Goal: Complete application form: Complete application form

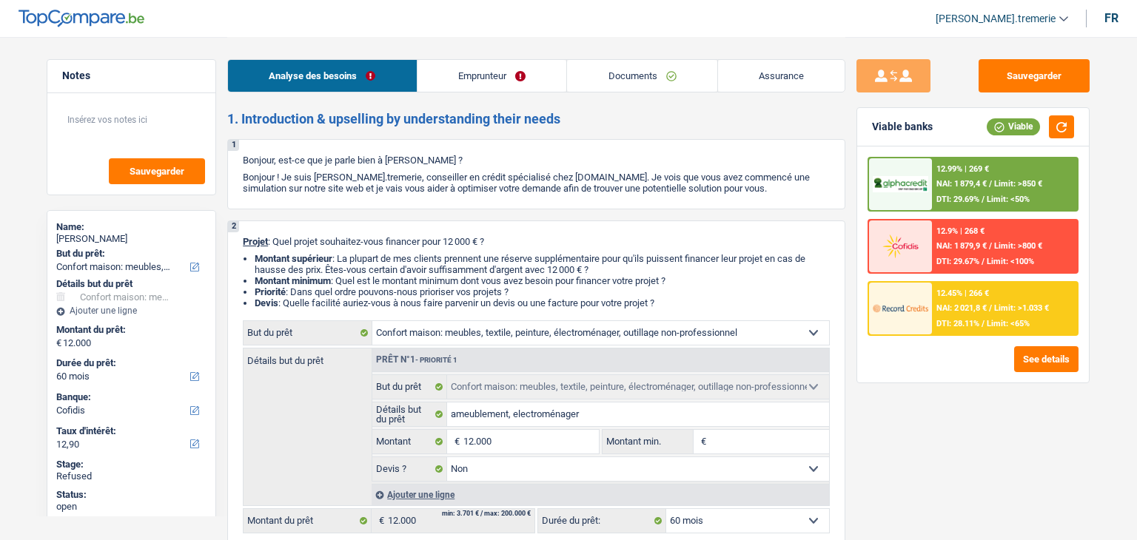
select select "household"
select select "60"
select select "cofidis"
select select "household"
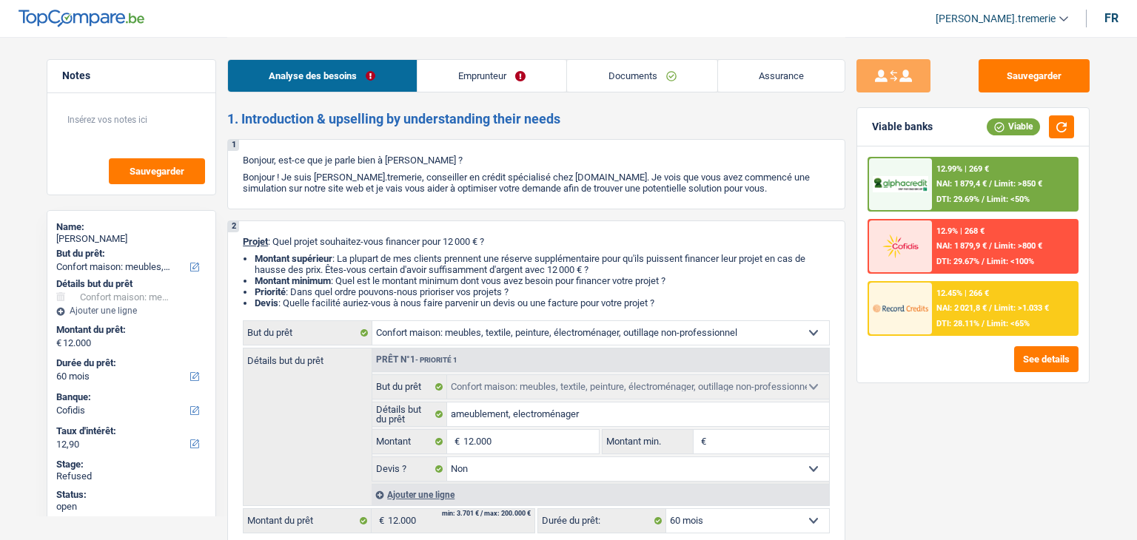
select select "household"
select select "false"
select select "60"
select select "publicEmployee"
select select "netSalary"
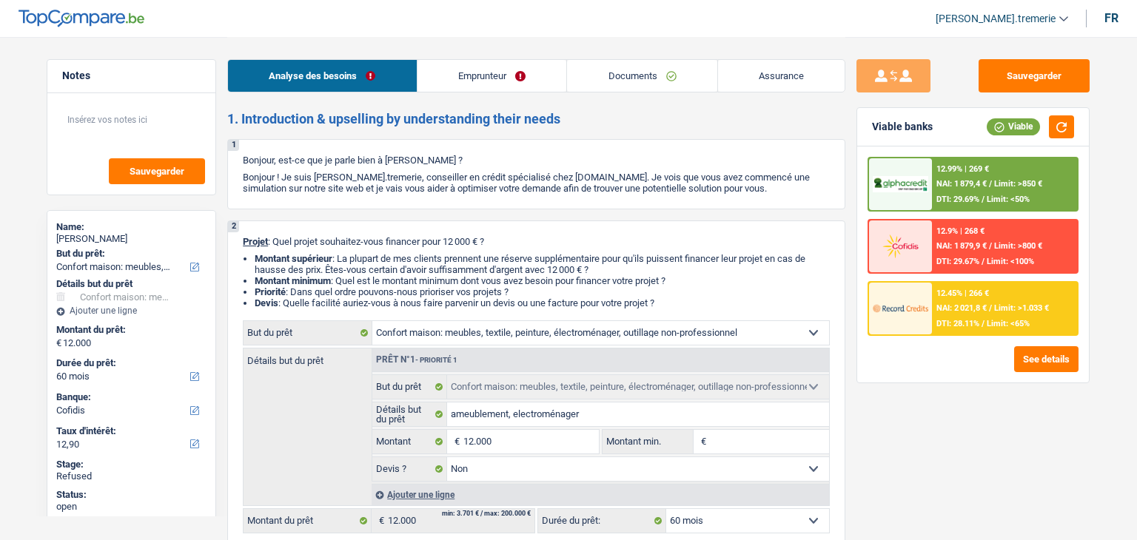
select select "parttimeSelfemployed"
select select "mealVouchers"
select select "rents"
select select "household"
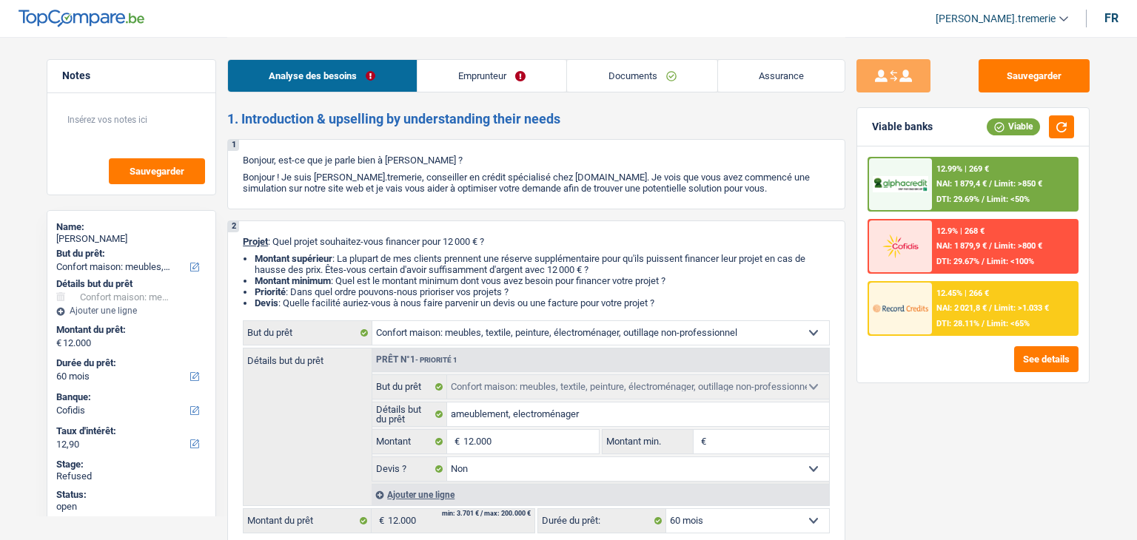
select select "false"
select select "60"
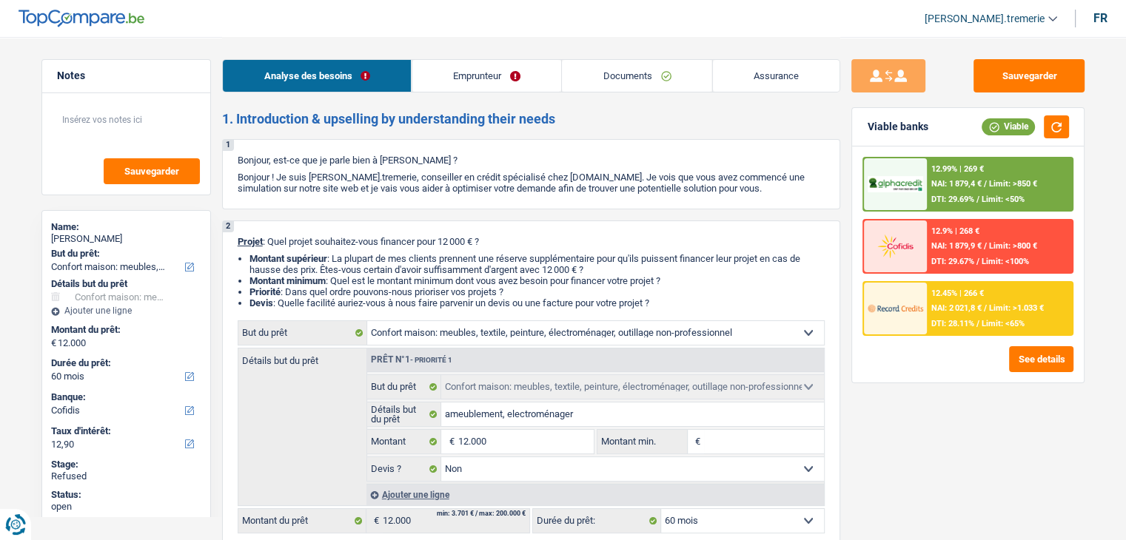
click at [491, 94] on div "Analyse des besoins Emprunteur Documents Assurance" at bounding box center [531, 68] width 618 height 63
click at [481, 75] on link "Emprunteur" at bounding box center [485, 76] width 149 height 32
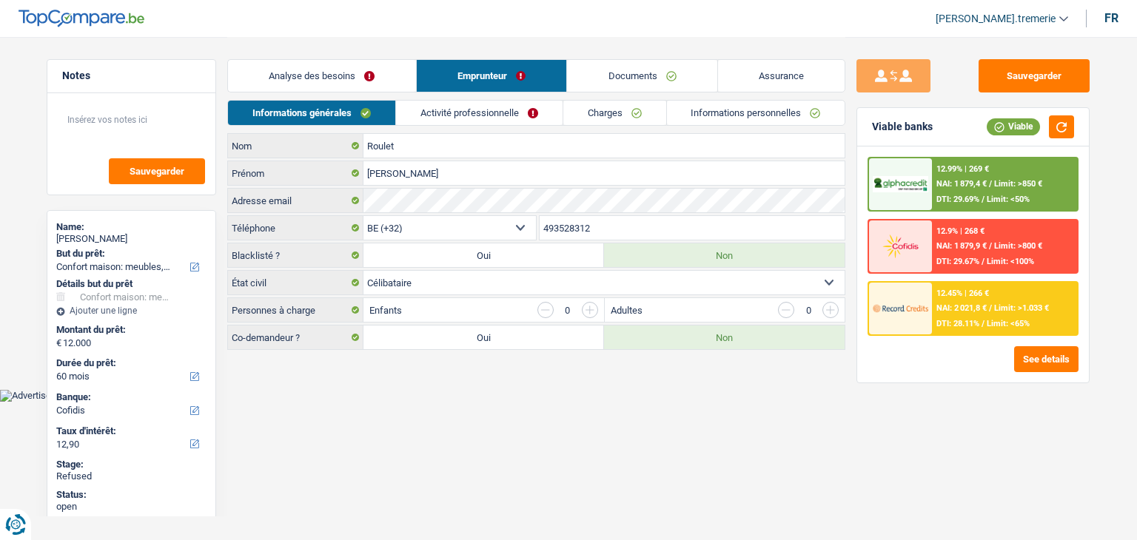
click at [643, 69] on link "Documents" at bounding box center [642, 76] width 150 height 32
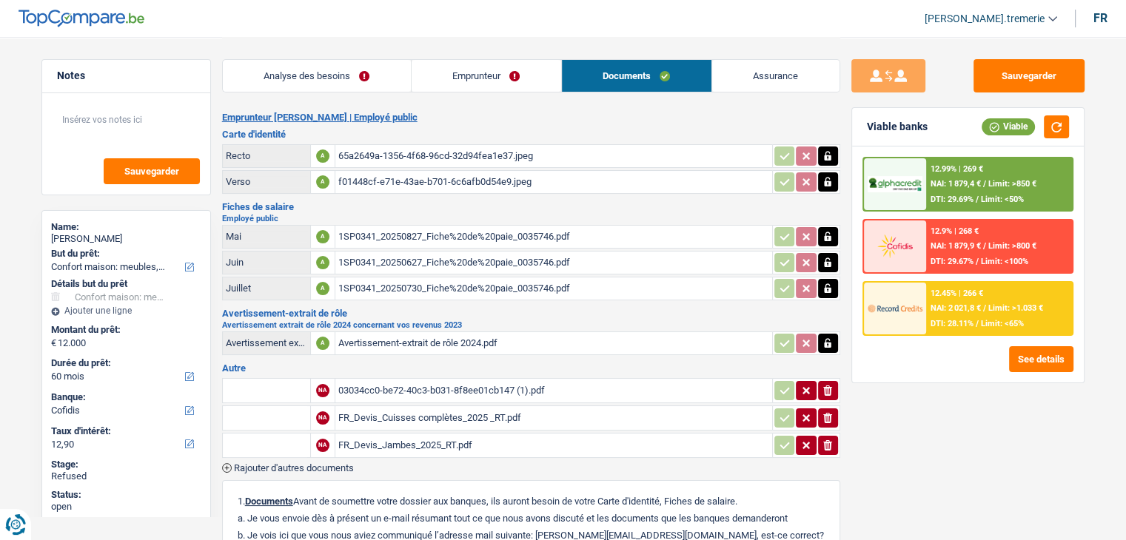
scroll to position [251, 0]
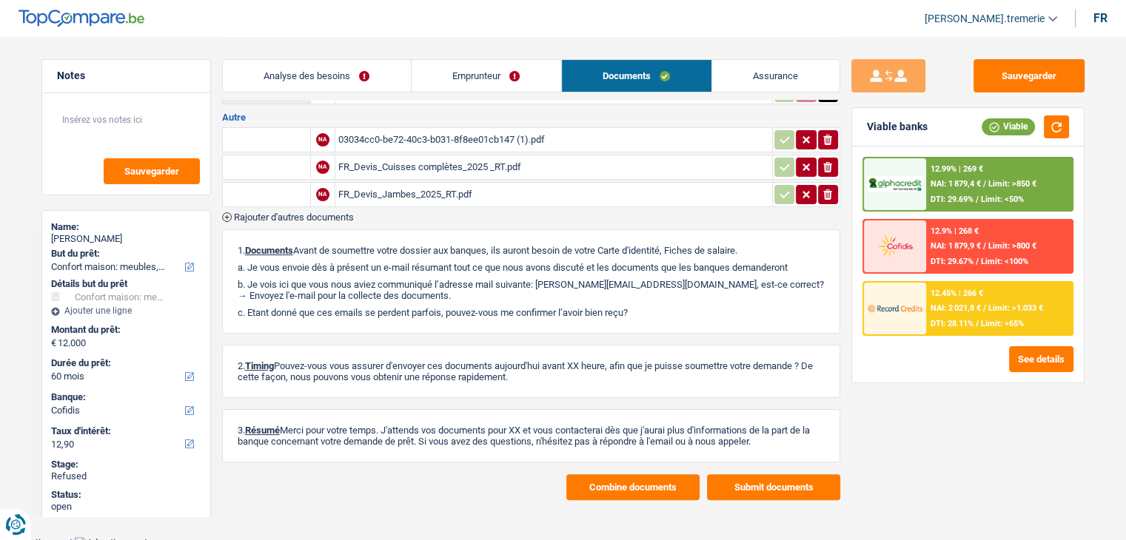
click at [614, 489] on button "Combine documents" at bounding box center [632, 487] width 133 height 26
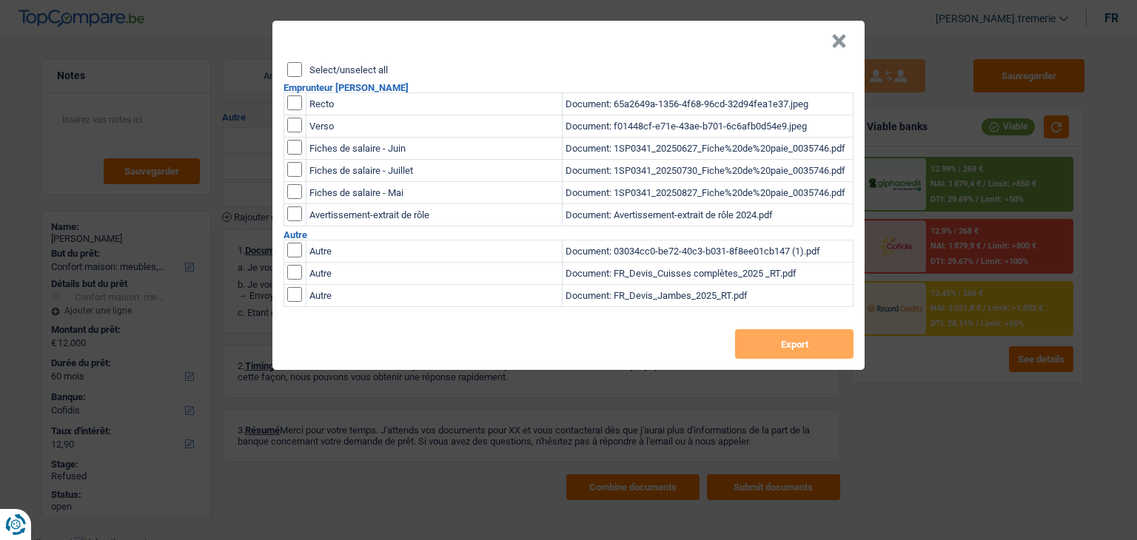
click at [292, 105] on input "checkbox" at bounding box center [294, 102] width 15 height 15
checkbox input "true"
click at [292, 128] on input "checkbox" at bounding box center [294, 125] width 15 height 15
checkbox input "true"
click at [781, 354] on button "Export" at bounding box center [794, 344] width 118 height 30
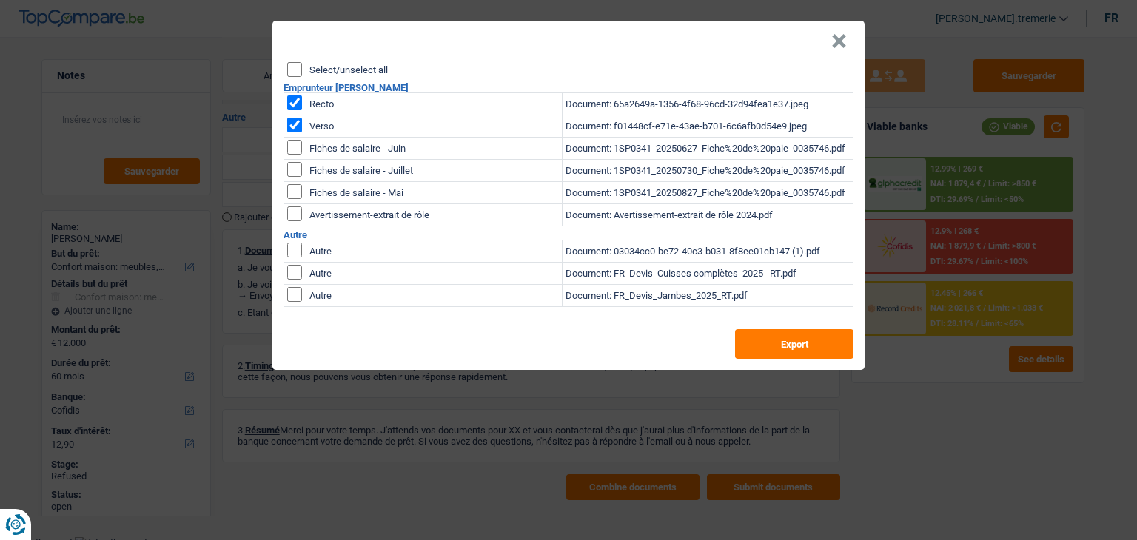
click at [837, 43] on button "×" at bounding box center [839, 41] width 16 height 15
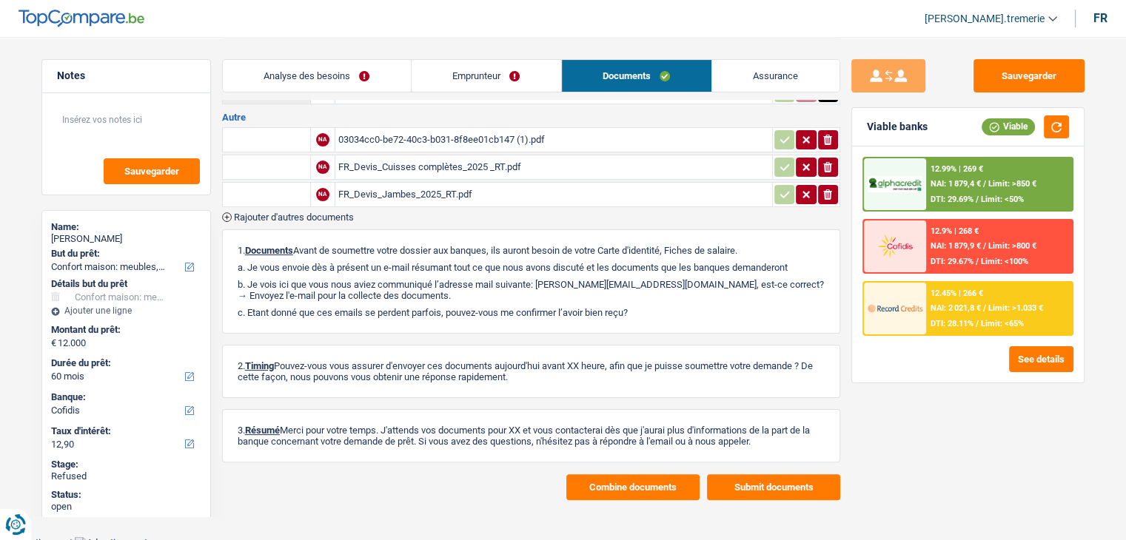
click at [454, 90] on link "Emprunteur" at bounding box center [485, 76] width 149 height 32
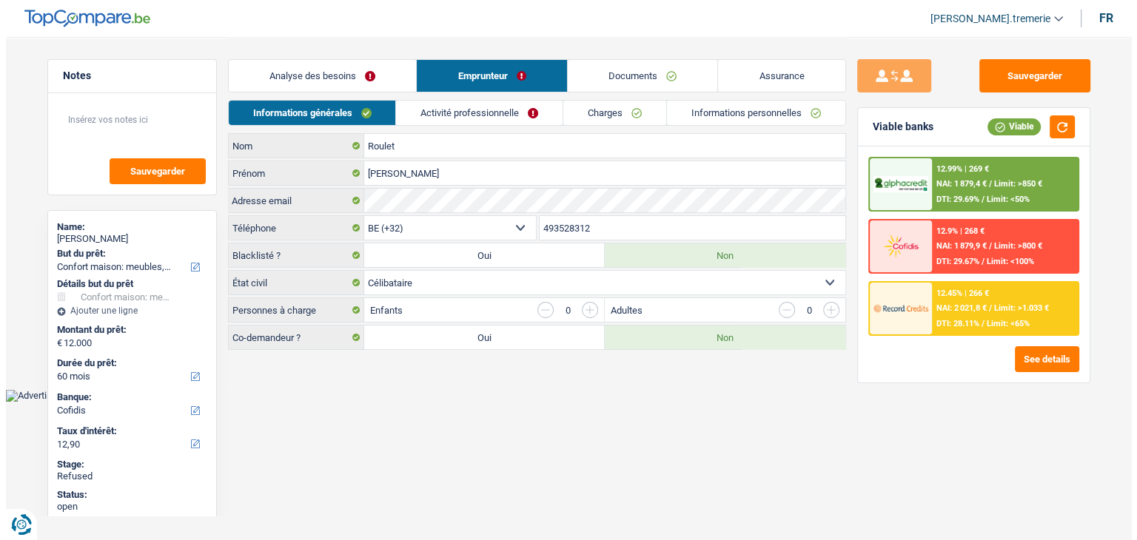
scroll to position [0, 0]
click at [733, 109] on link "Informations personnelles" at bounding box center [756, 113] width 178 height 24
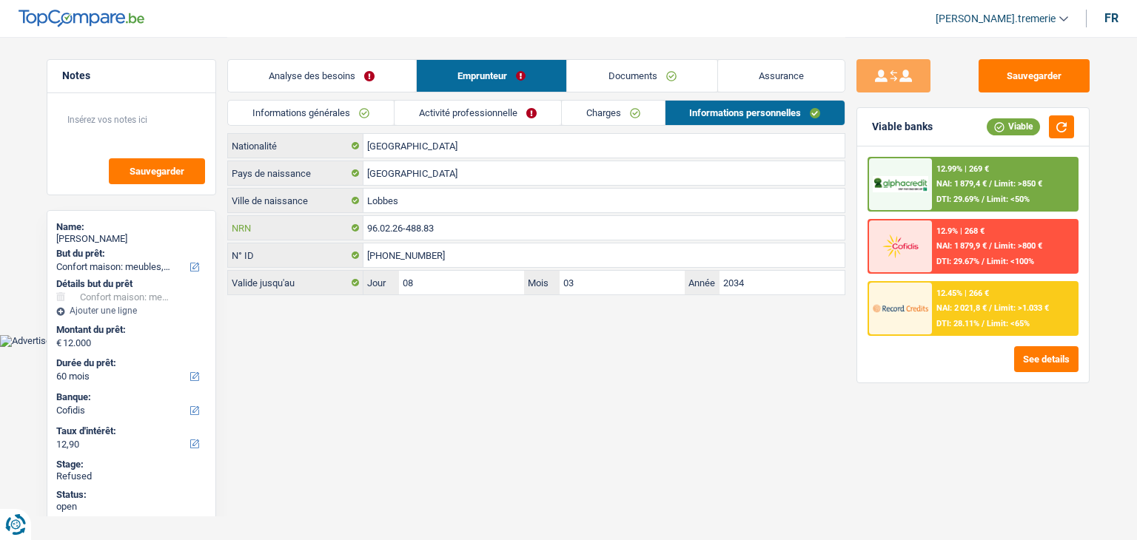
drag, startPoint x: 460, startPoint y: 237, endPoint x: 343, endPoint y: 231, distance: 117.1
click at [343, 231] on div "96.02.26-488.83 NRN" at bounding box center [536, 228] width 616 height 24
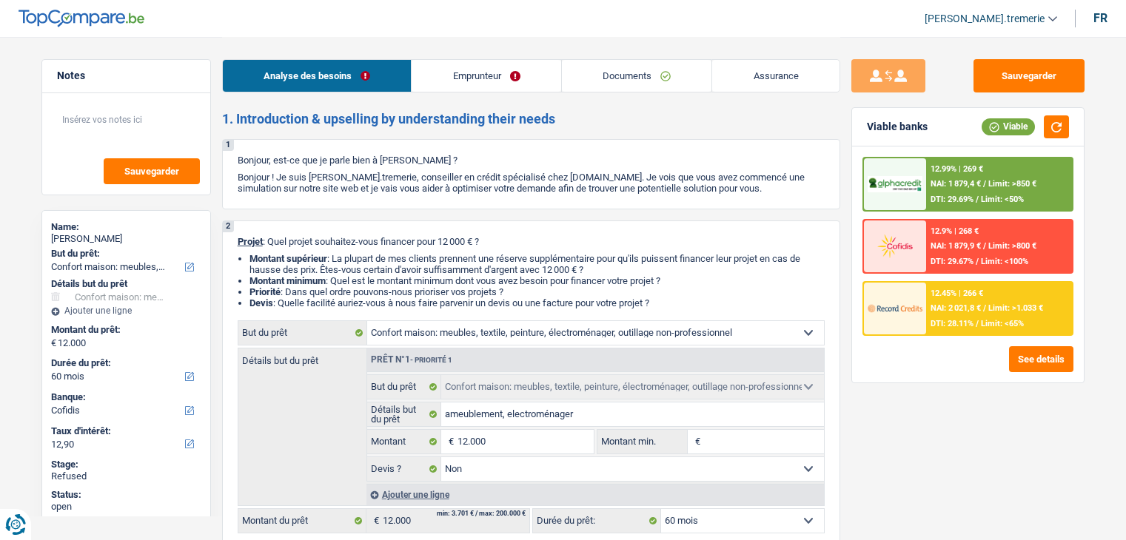
select select "household"
select select "60"
select select "cofidis"
select select "household"
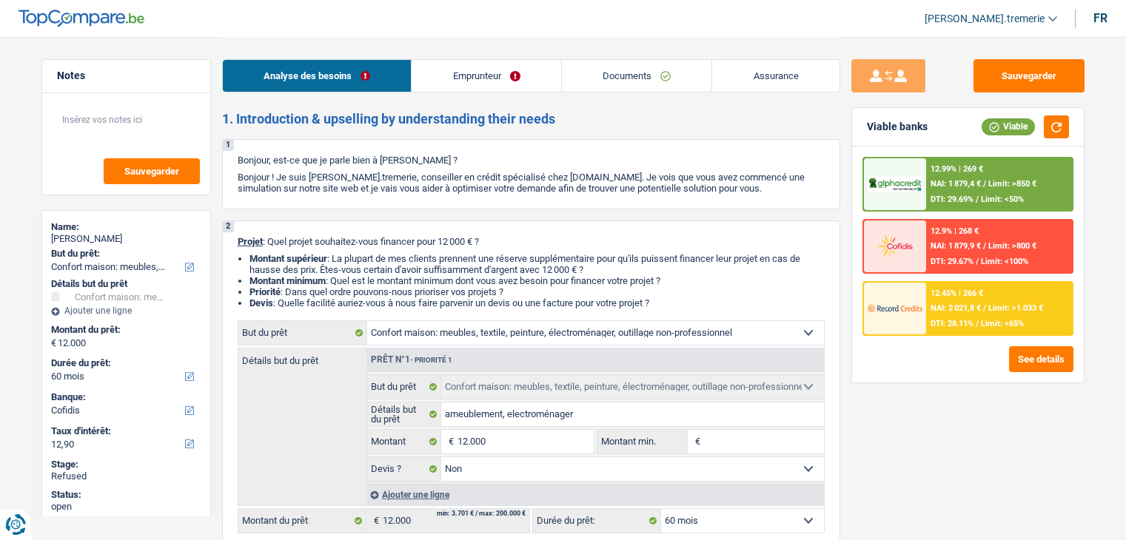
select select "household"
select select "false"
select select "60"
select select "publicEmployee"
select select "netSalary"
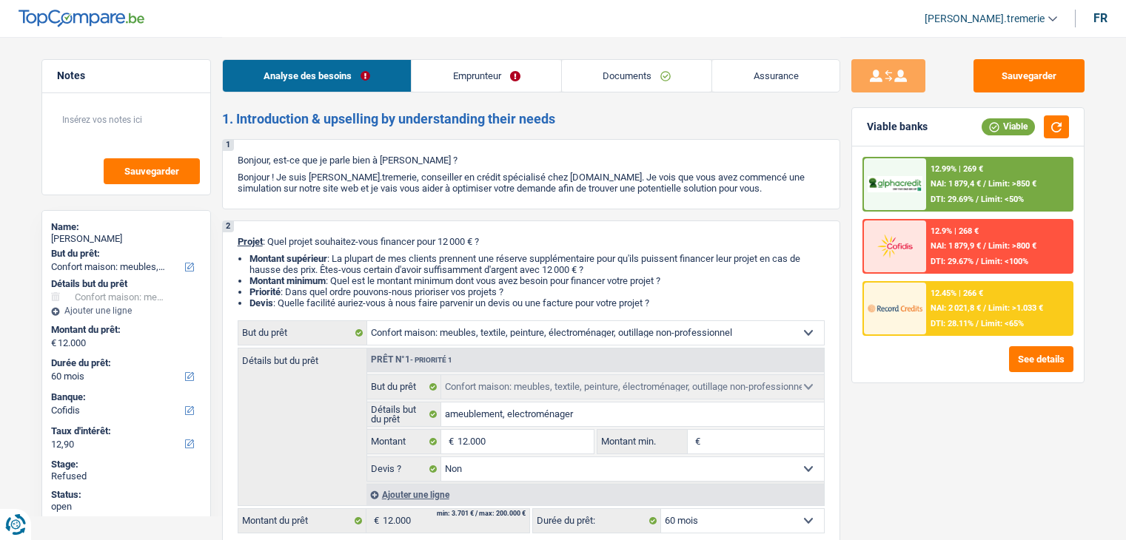
select select "parttimeSelfemployed"
select select "mealVouchers"
select select "rents"
select select "household"
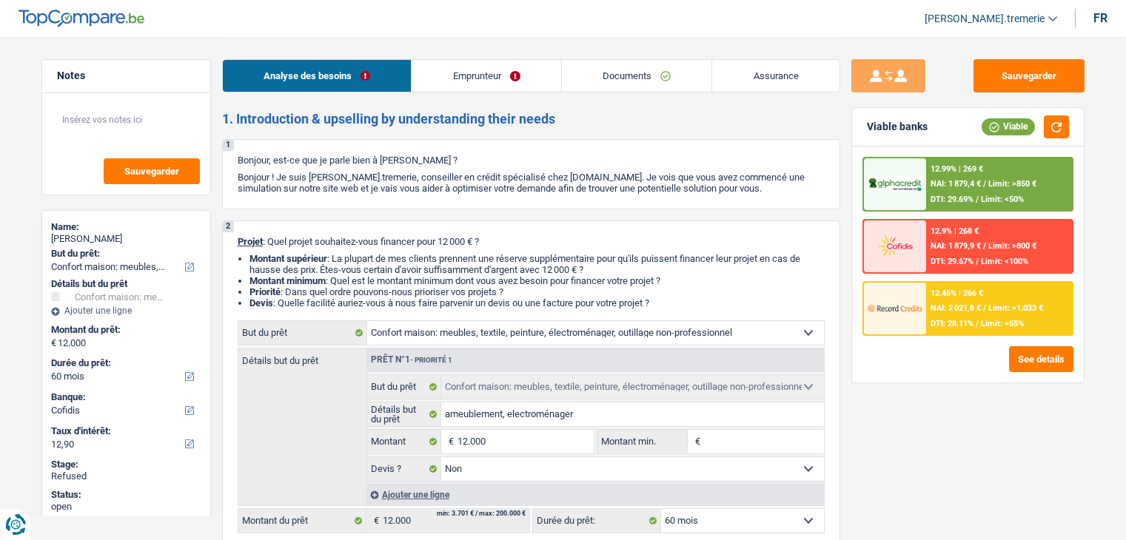
select select "false"
select select "60"
select select "publicEmployee"
select select "netSalary"
select select "parttimeSelfemployed"
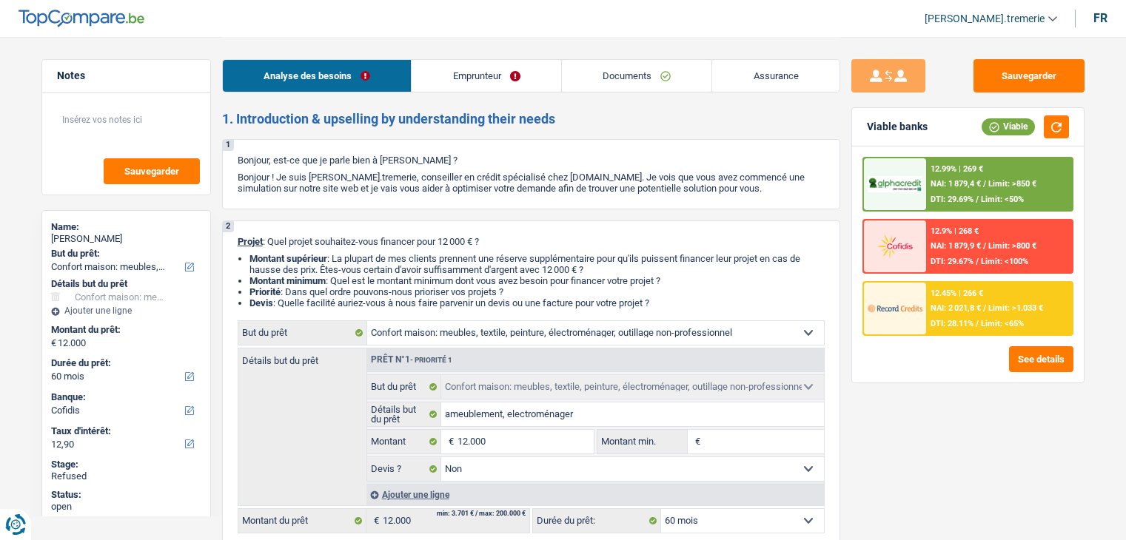
select select "mealVouchers"
click at [458, 67] on link "Emprunteur" at bounding box center [485, 76] width 149 height 32
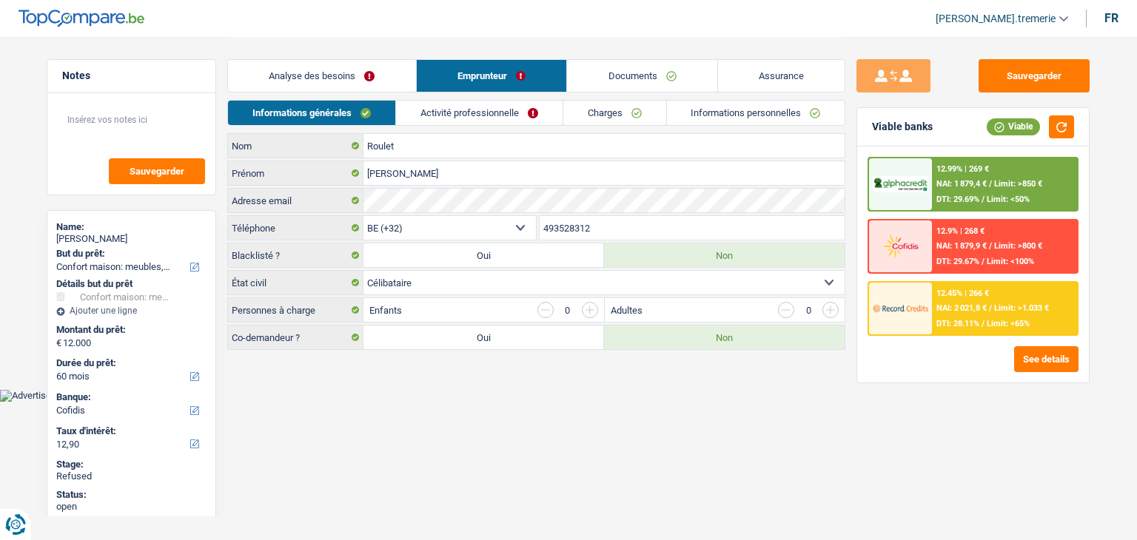
click at [444, 118] on link "Activité professionnelle" at bounding box center [479, 113] width 167 height 24
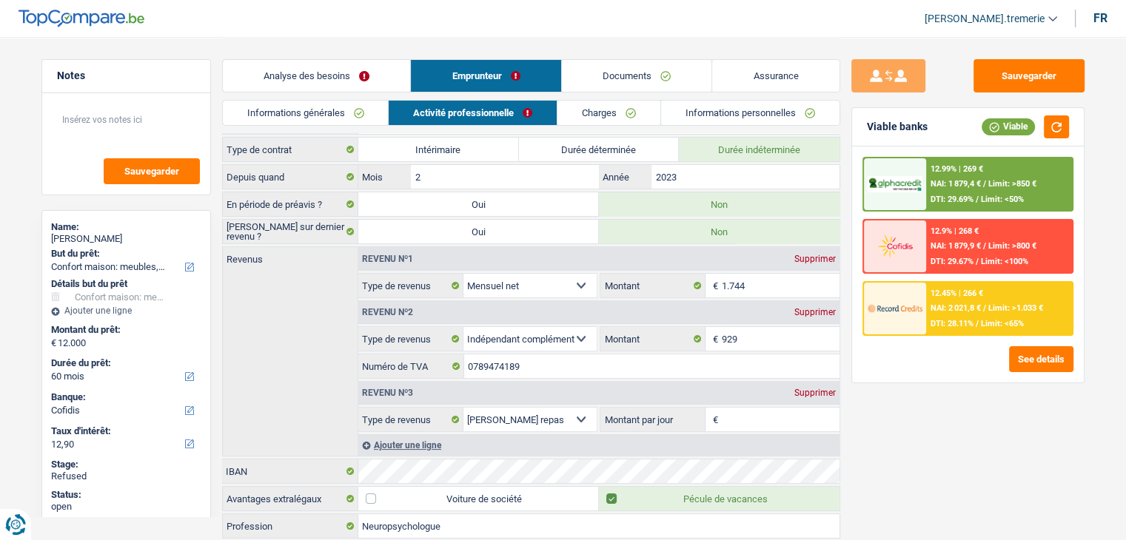
scroll to position [24, 0]
click at [627, 109] on link "Charges" at bounding box center [608, 113] width 103 height 24
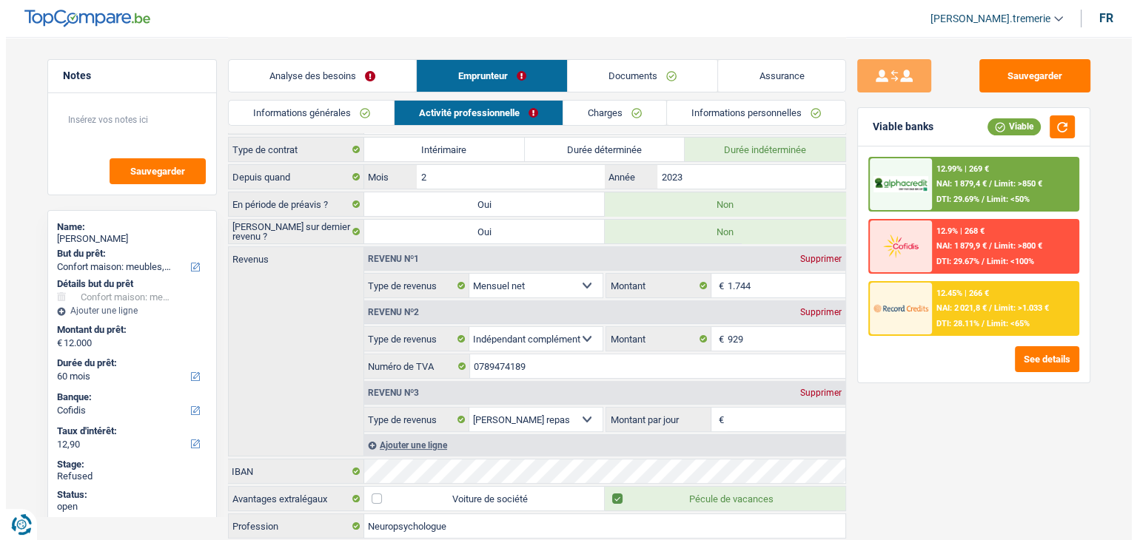
scroll to position [0, 0]
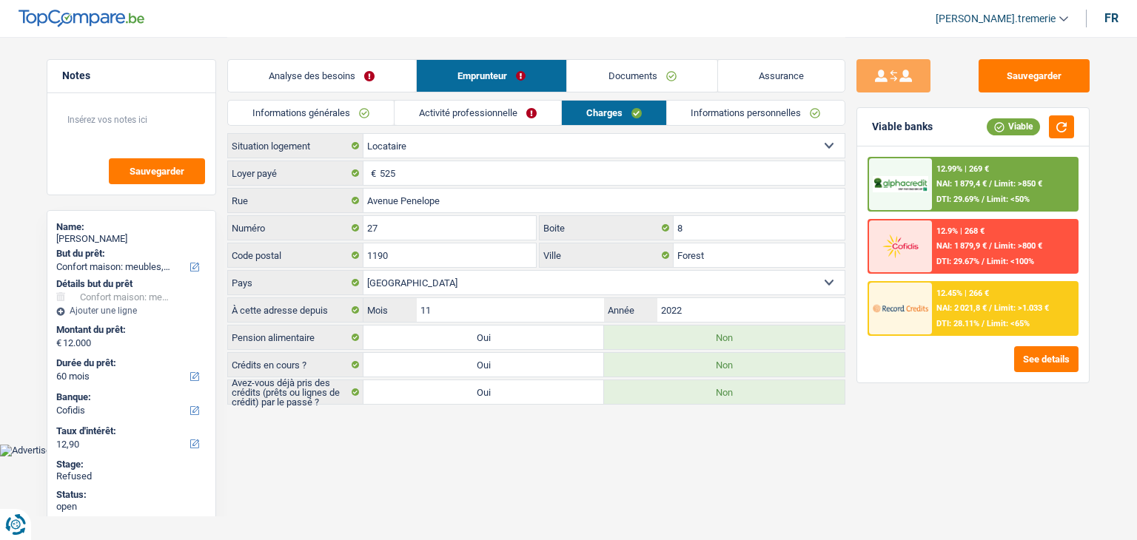
click at [369, 121] on link "Informations générales" at bounding box center [311, 113] width 166 height 24
